Goal: Task Accomplishment & Management: Use online tool/utility

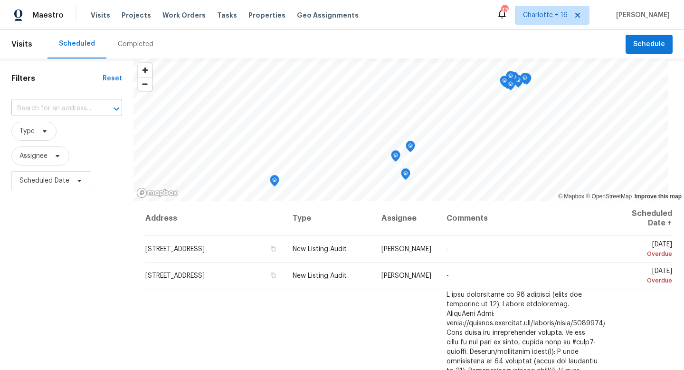
click at [57, 112] on input "text" at bounding box center [53, 108] width 84 height 15
type input "2919 al"
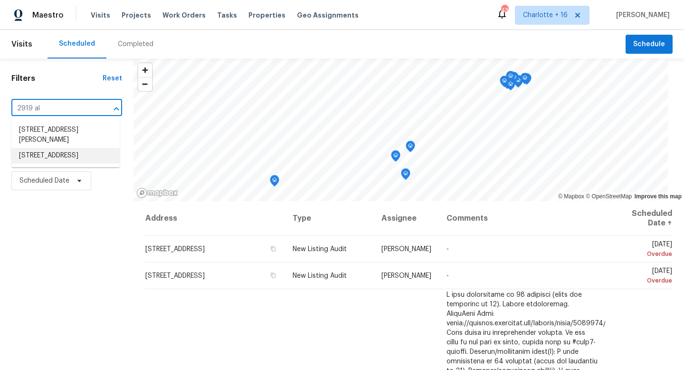
click at [66, 163] on li "[STREET_ADDRESS]" at bounding box center [65, 156] width 108 height 16
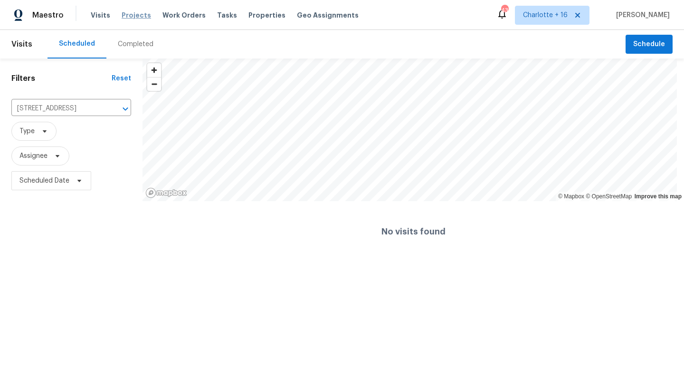
click at [136, 14] on span "Projects" at bounding box center [136, 15] width 29 height 10
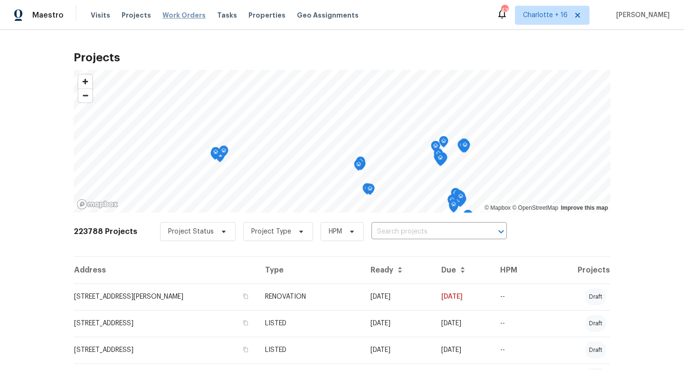
click at [177, 18] on span "Work Orders" at bounding box center [184, 15] width 43 height 10
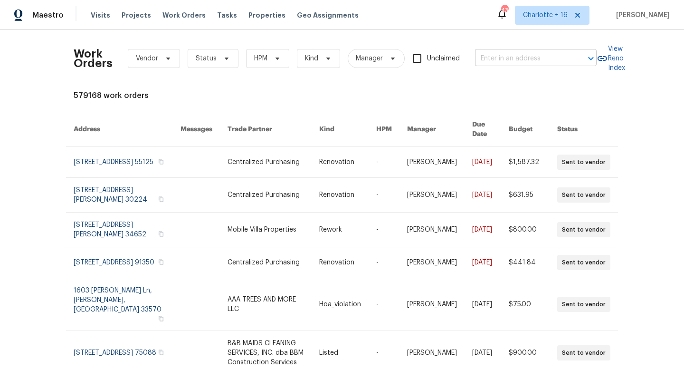
click at [495, 58] on input "text" at bounding box center [522, 58] width 95 height 15
type input "2919 al"
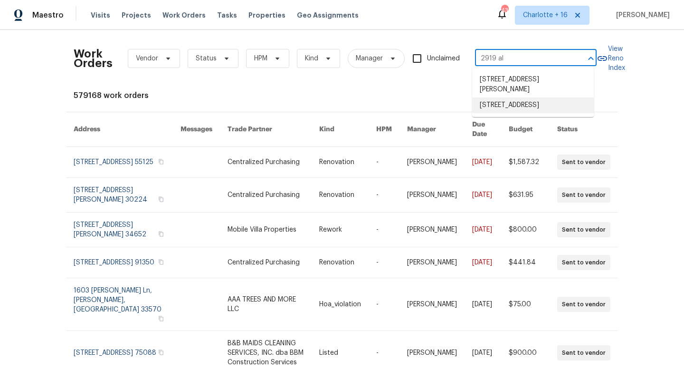
click at [527, 109] on li "[STREET_ADDRESS]" at bounding box center [533, 105] width 122 height 16
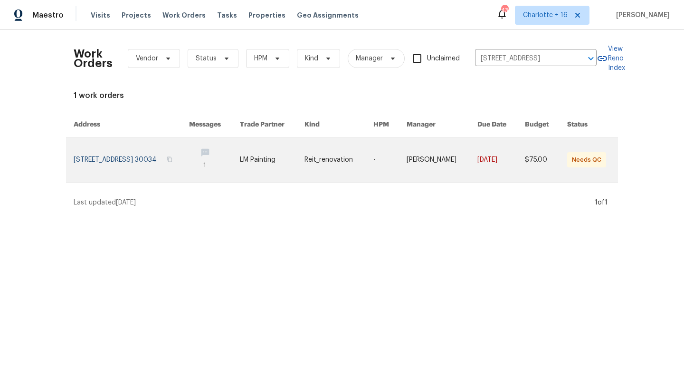
click at [130, 172] on link at bounding box center [131, 159] width 115 height 45
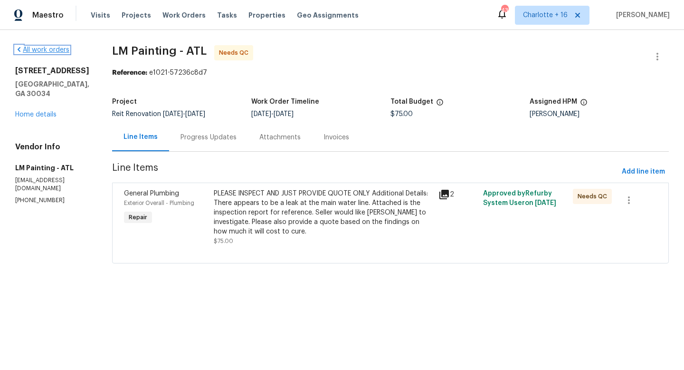
click at [37, 52] on link "All work orders" at bounding box center [42, 50] width 54 height 7
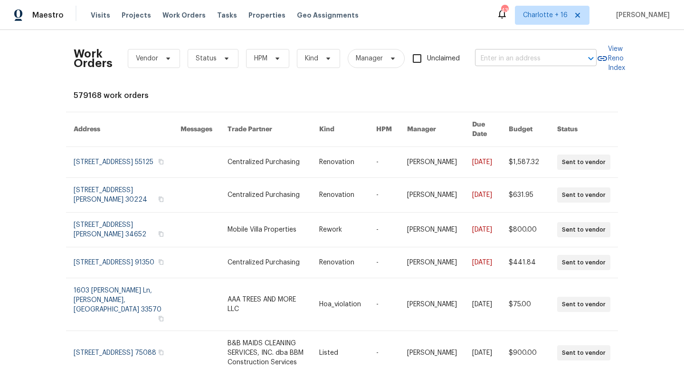
click at [515, 58] on input "text" at bounding box center [522, 58] width 95 height 15
type input "2800 [GEOGRAPHIC_DATA]"
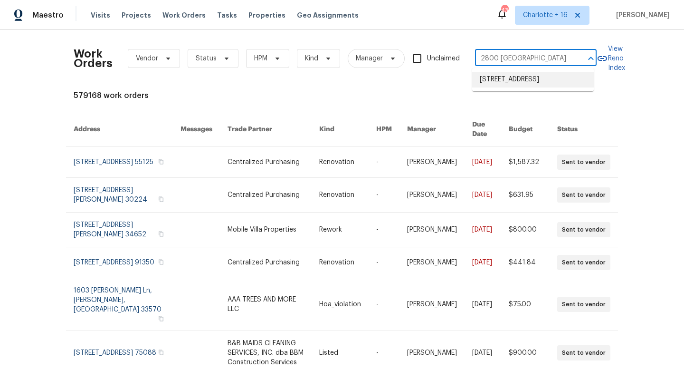
click at [517, 83] on li "[STREET_ADDRESS]" at bounding box center [533, 80] width 122 height 16
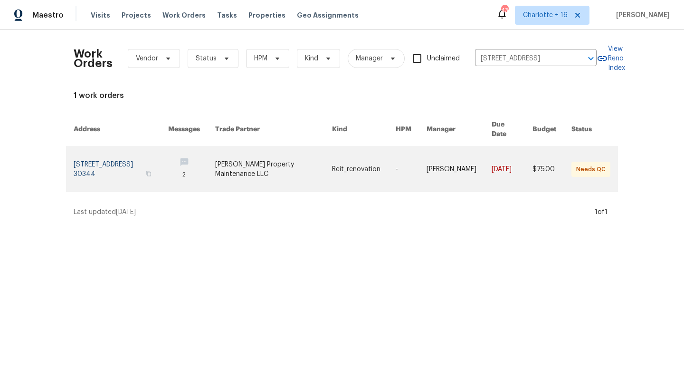
click at [270, 153] on link at bounding box center [273, 169] width 117 height 45
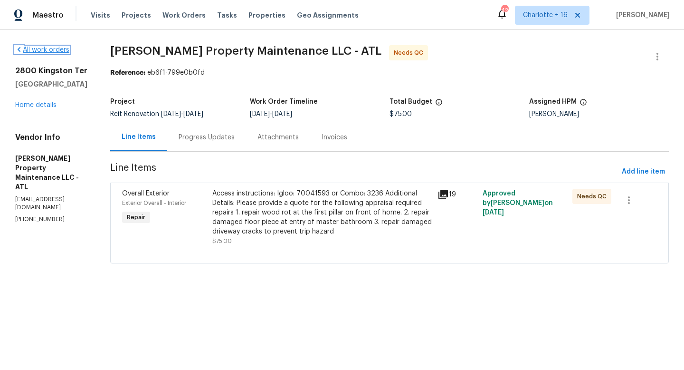
click at [31, 52] on link "All work orders" at bounding box center [42, 50] width 54 height 7
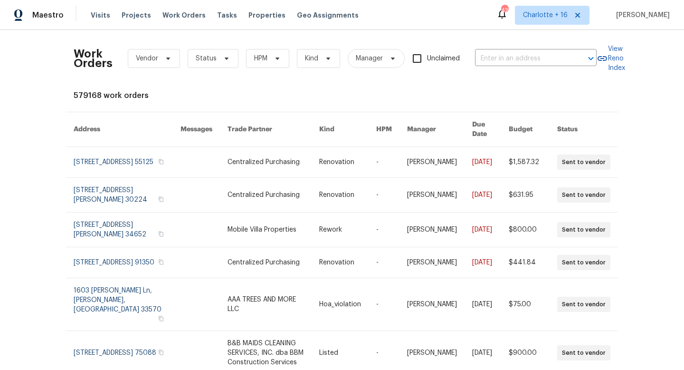
click at [495, 69] on div "Work Orders Vendor Status HPM Kind Manager Unclaimed ​" at bounding box center [335, 59] width 523 height 42
click at [491, 60] on input "text" at bounding box center [522, 58] width 95 height 15
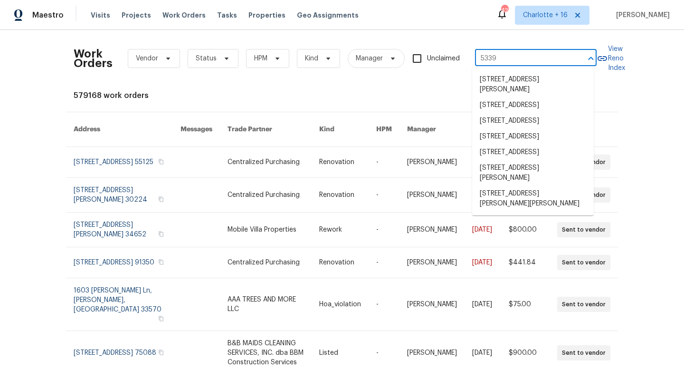
type input "5339 b"
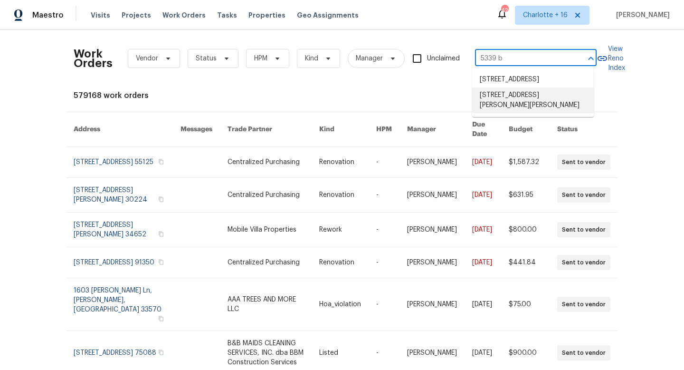
click at [554, 113] on li "[STREET_ADDRESS][PERSON_NAME][PERSON_NAME]" at bounding box center [533, 100] width 122 height 26
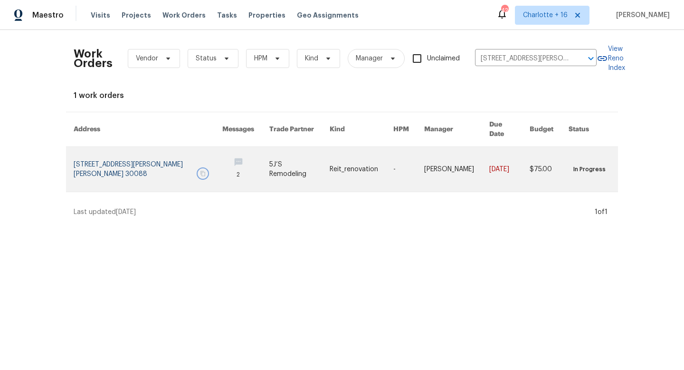
click at [204, 169] on button "button" at bounding box center [203, 173] width 9 height 9
click at [191, 155] on link at bounding box center [148, 169] width 149 height 45
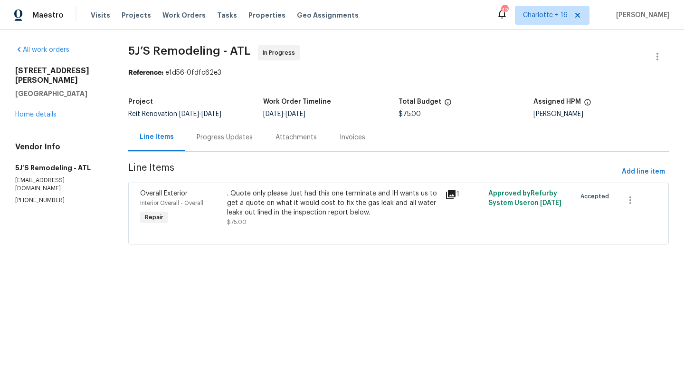
click at [238, 133] on div "Progress Updates" at bounding box center [225, 138] width 56 height 10
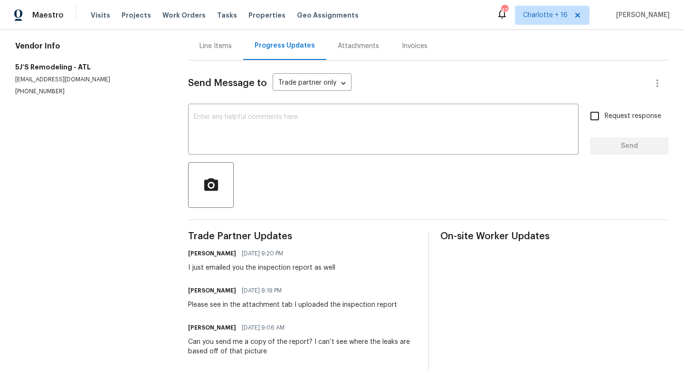
scroll to position [28, 0]
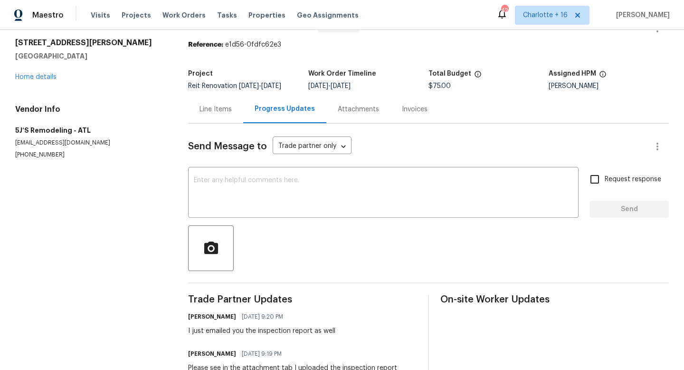
click at [351, 109] on div "Attachments" at bounding box center [358, 109] width 64 height 28
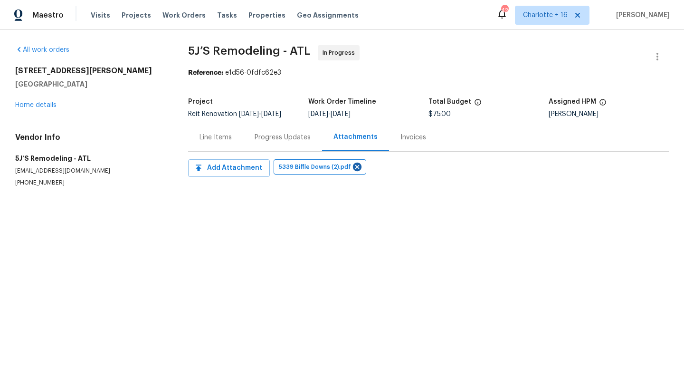
click at [287, 142] on div "Progress Updates" at bounding box center [283, 138] width 56 height 10
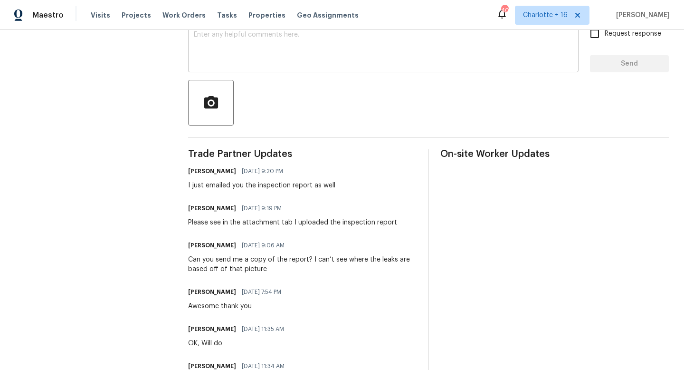
scroll to position [229, 0]
